Goal: Task Accomplishment & Management: Use online tool/utility

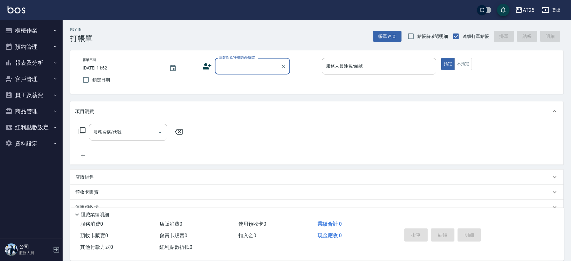
click at [32, 36] on button "櫃檯作業" at bounding box center [32, 31] width 58 height 16
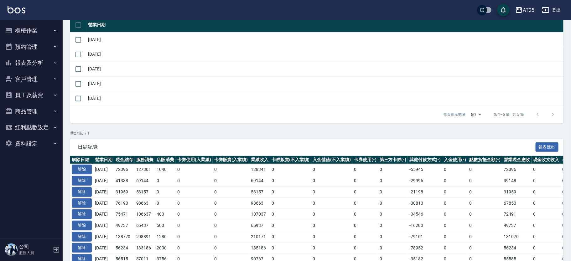
scroll to position [31, 0]
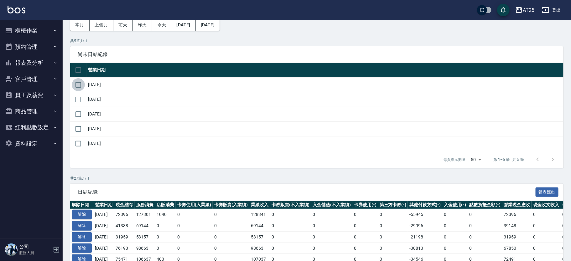
click at [78, 85] on input "checkbox" at bounding box center [78, 84] width 13 height 13
checkbox input "true"
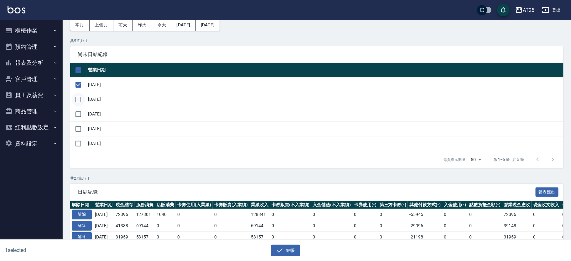
click at [79, 99] on input "checkbox" at bounding box center [78, 99] width 13 height 13
checkbox input "true"
click at [77, 111] on input "checkbox" at bounding box center [78, 114] width 13 height 13
checkbox input "true"
click at [76, 128] on input "checkbox" at bounding box center [78, 128] width 13 height 13
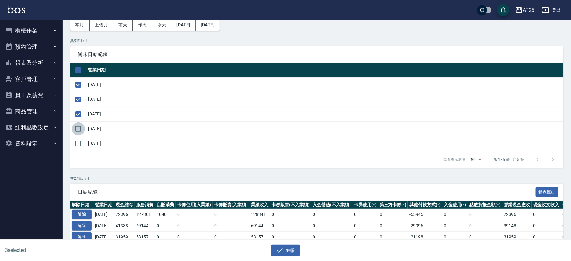
checkbox input "true"
click at [296, 252] on button "結帳" at bounding box center [285, 251] width 29 height 12
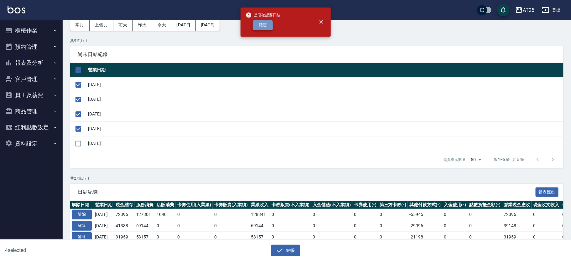
click at [265, 26] on button "確定" at bounding box center [263, 25] width 20 height 10
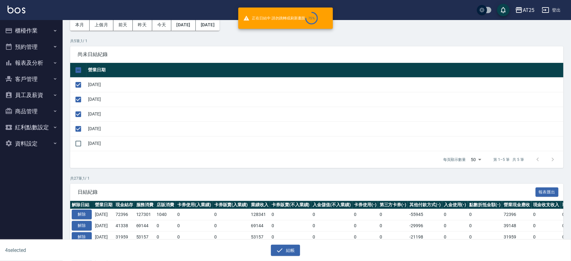
checkbox input "false"
